Goal: Transaction & Acquisition: Purchase product/service

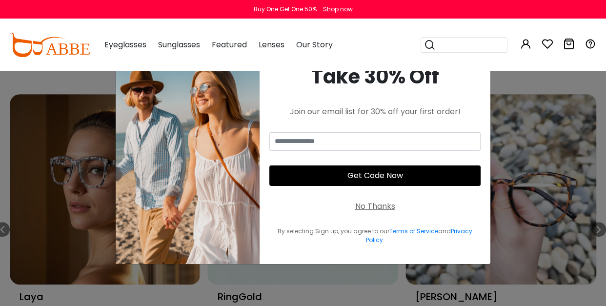
scroll to position [416, 0]
click at [375, 208] on div "No Thanks" at bounding box center [375, 207] width 40 height 12
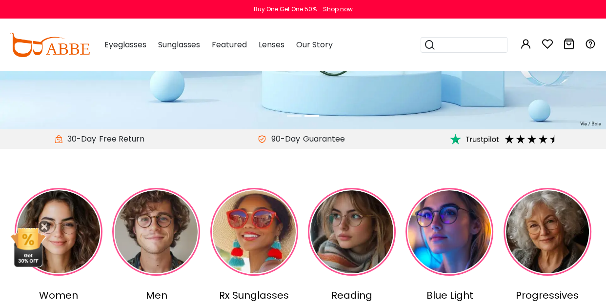
scroll to position [0, 0]
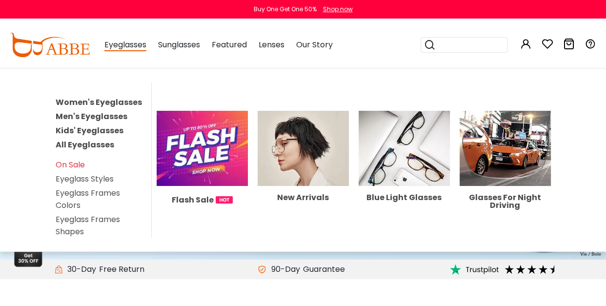
click at [131, 49] on span "Eyeglasses" at bounding box center [125, 45] width 42 height 12
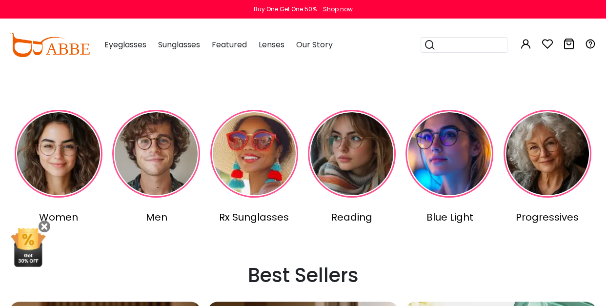
scroll to position [264, 0]
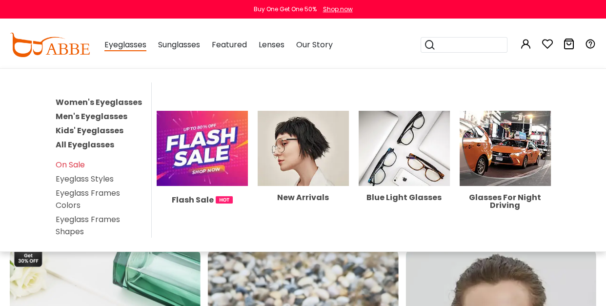
click at [123, 49] on span "Eyeglasses" at bounding box center [125, 45] width 42 height 12
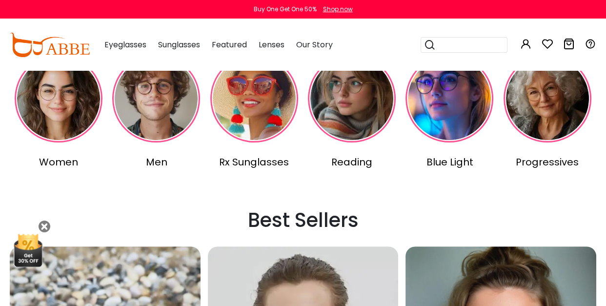
click at [162, 108] on img at bounding box center [156, 99] width 88 height 88
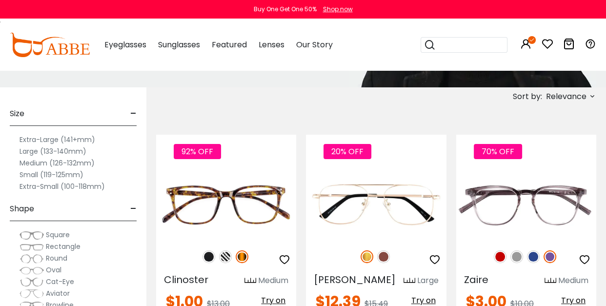
scroll to position [154, 0]
click at [62, 162] on label "Medium (126-132mm)" at bounding box center [57, 163] width 75 height 12
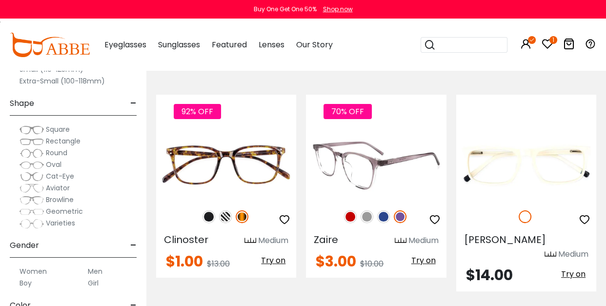
scroll to position [233, 0]
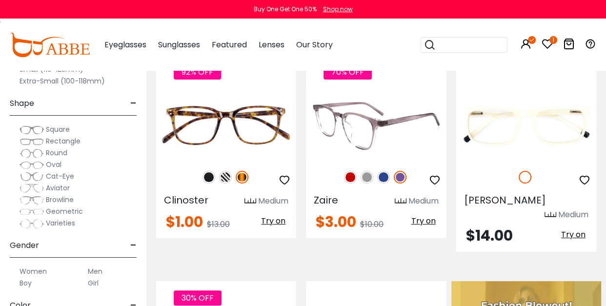
click at [368, 195] on div "Zaire Medium" at bounding box center [376, 199] width 140 height 16
click at [390, 145] on img at bounding box center [376, 125] width 140 height 70
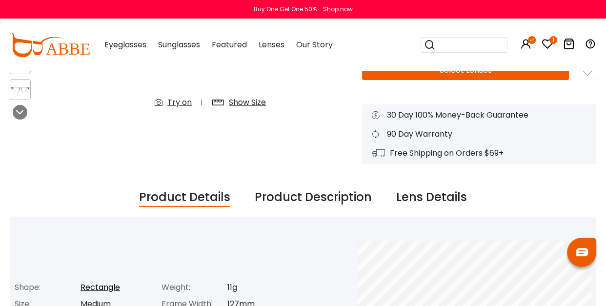
scroll to position [234, 0]
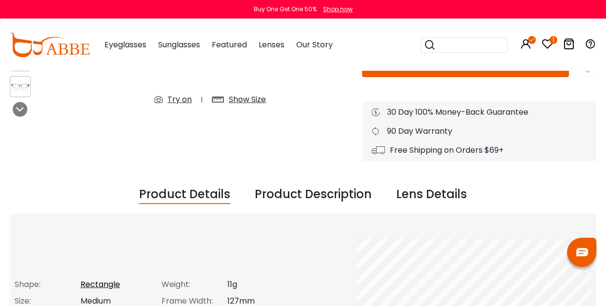
click at [421, 193] on div "Lens Details" at bounding box center [431, 194] width 71 height 19
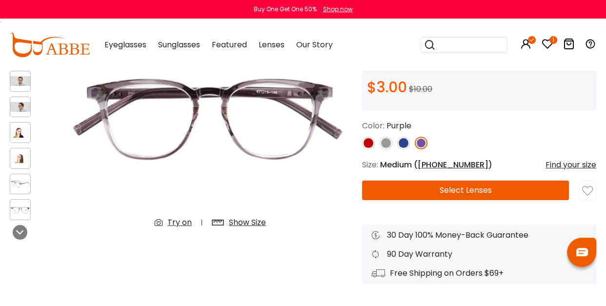
scroll to position [103, 0]
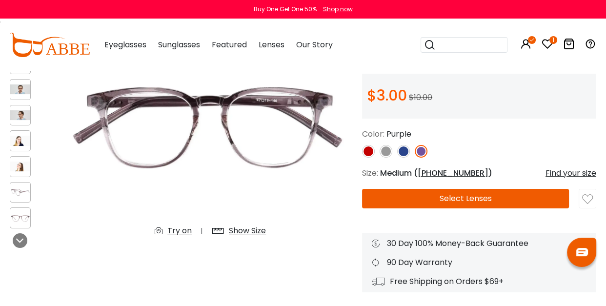
click at [467, 199] on button "Select Lenses" at bounding box center [465, 199] width 207 height 20
